Goal: Transaction & Acquisition: Purchase product/service

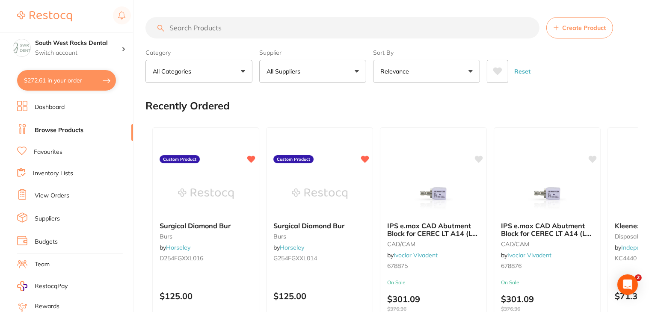
click at [215, 26] on input "search" at bounding box center [342, 27] width 394 height 21
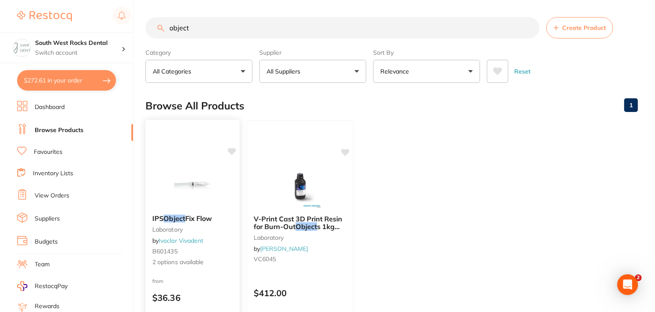
type input "object"
click at [185, 214] on em "Object" at bounding box center [174, 218] width 22 height 9
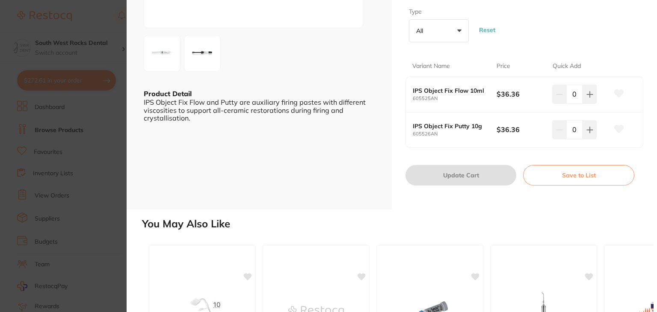
scroll to position [159, 0]
click at [589, 95] on icon at bounding box center [590, 96] width 6 height 6
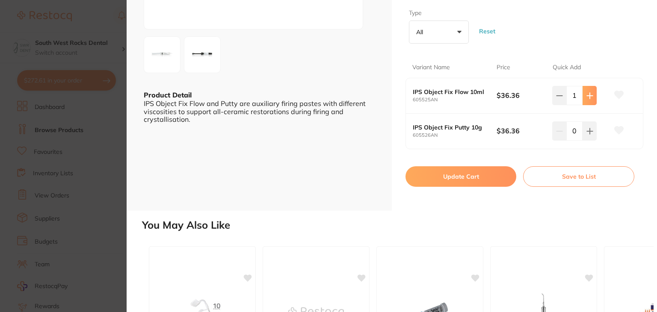
click at [589, 95] on icon at bounding box center [590, 96] width 6 height 6
type input "2"
click at [482, 173] on button "Update Cart" at bounding box center [460, 176] width 111 height 21
checkbox input "false"
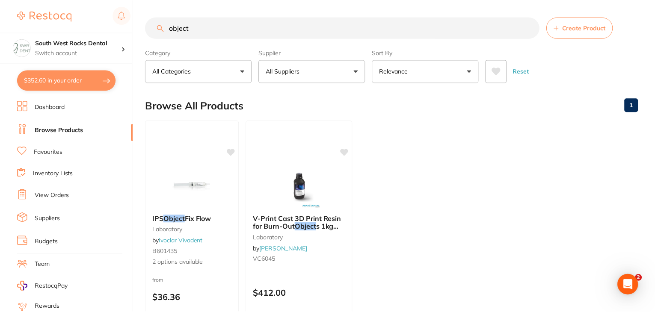
scroll to position [99, 0]
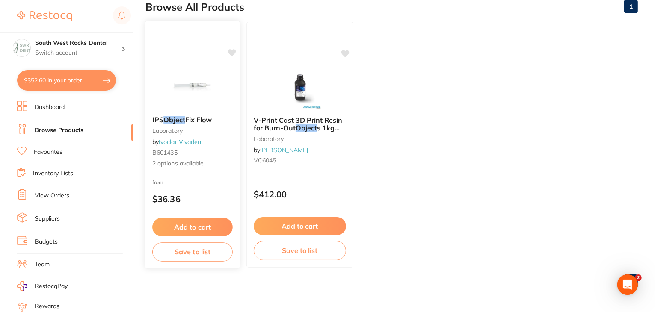
click at [191, 252] on button "Save to list" at bounding box center [192, 251] width 80 height 19
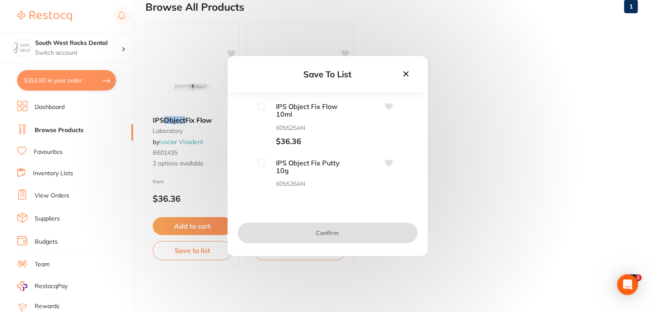
click at [387, 105] on icon at bounding box center [388, 106] width 8 height 7
click at [388, 105] on icon at bounding box center [388, 106] width 8 height 7
click at [256, 107] on div "IPS Object Fix Flow 10ml 605525AN $36.36" at bounding box center [327, 125] width 173 height 44
click at [261, 107] on input "checkbox" at bounding box center [262, 107] width 8 height 8
checkbox input "true"
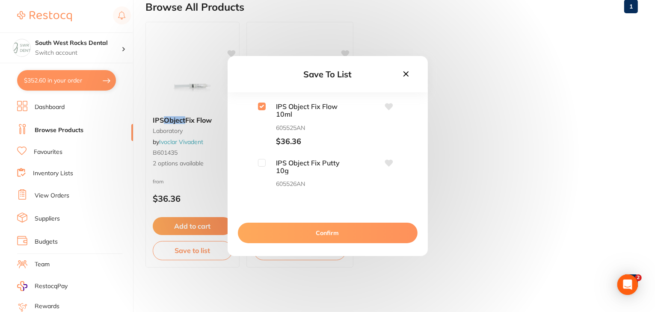
click at [324, 237] on button "Confirm" at bounding box center [328, 233] width 180 height 21
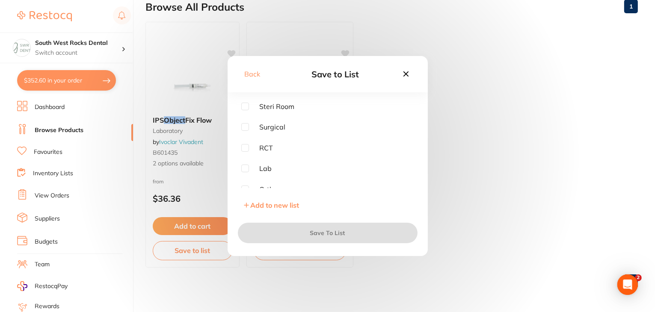
click at [244, 170] on input "checkbox" at bounding box center [245, 169] width 8 height 8
checkbox input "true"
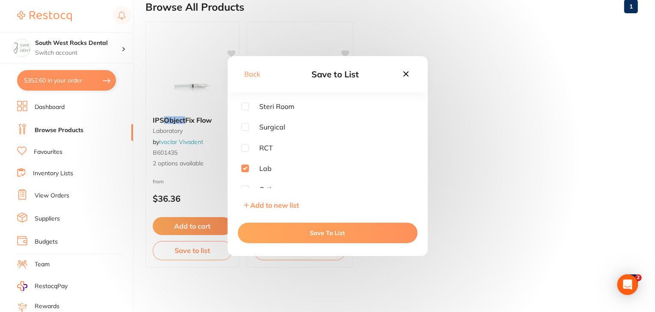
click at [330, 230] on button "Save To List" at bounding box center [328, 233] width 180 height 21
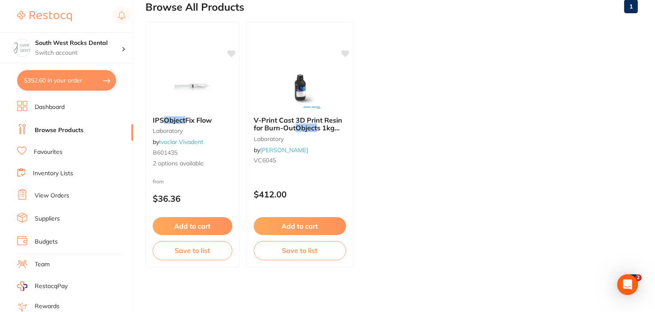
click at [69, 127] on link "Browse Products" at bounding box center [59, 130] width 49 height 9
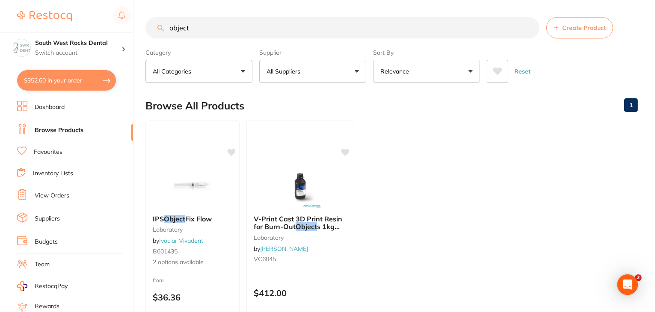
click at [189, 28] on input "object" at bounding box center [342, 27] width 394 height 21
type input "o"
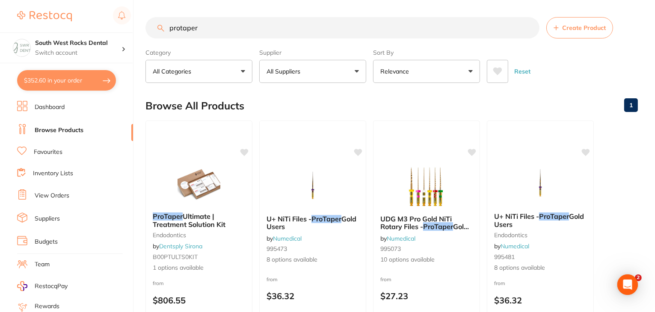
type input "protaper"
click at [47, 153] on link "Favourites" at bounding box center [48, 152] width 29 height 9
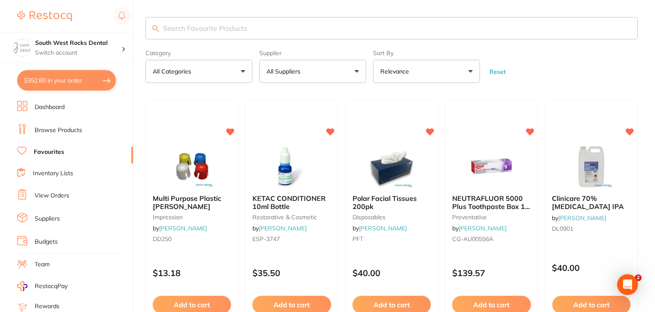
click at [192, 28] on input "search" at bounding box center [391, 28] width 492 height 22
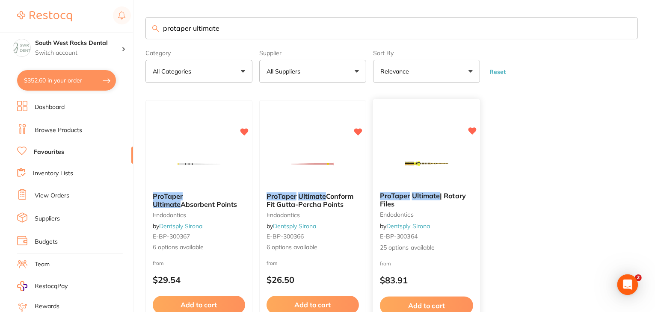
type input "protaper ultimate"
click at [400, 197] on em "ProTaper" at bounding box center [395, 196] width 30 height 9
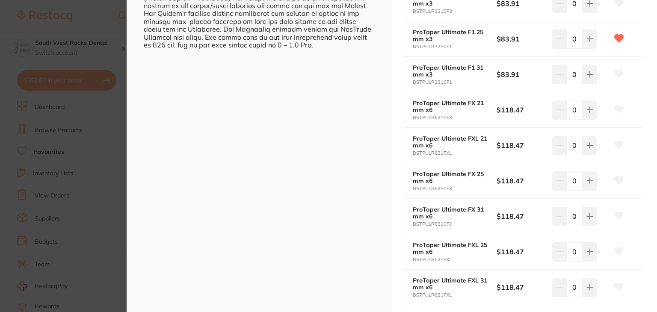
scroll to position [368, 0]
